Goal: Information Seeking & Learning: Learn about a topic

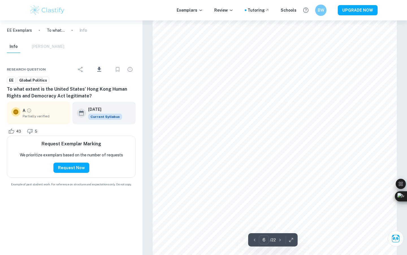
scroll to position [2068, 0]
type input "7"
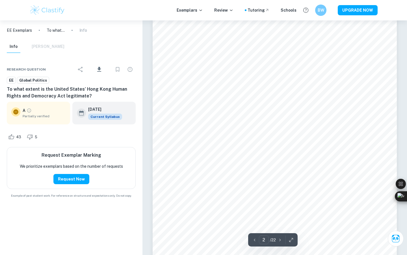
scroll to position [523, 0]
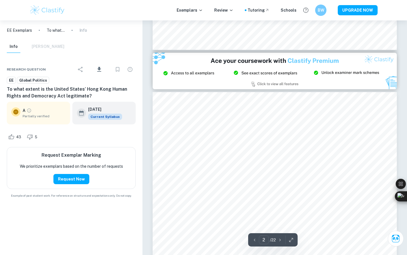
type input "3"
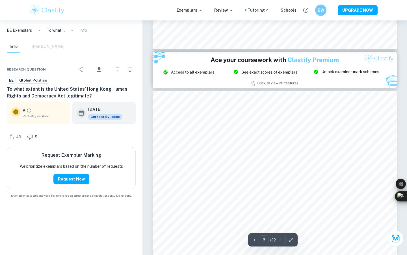
scroll to position [818, 0]
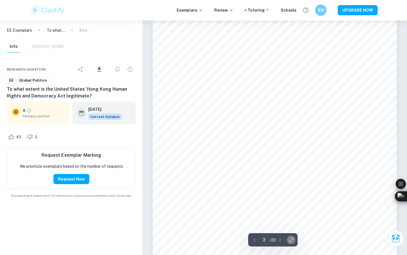
click at [288, 240] on button "button" at bounding box center [291, 239] width 8 height 9
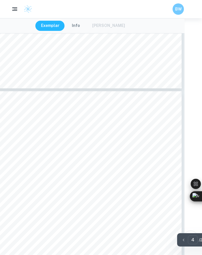
scroll to position [896, 18]
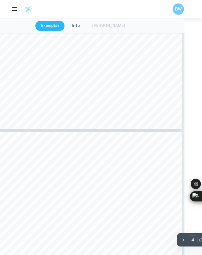
type input "3"
